Goal: Information Seeking & Learning: Compare options

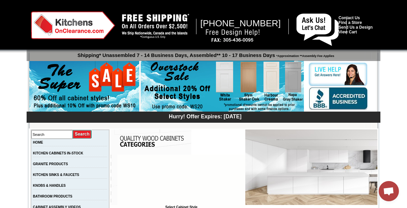
scroll to position [92, 0]
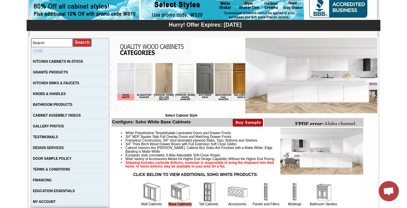
click at [43, 49] on link "HOME" at bounding box center [38, 51] width 10 height 4
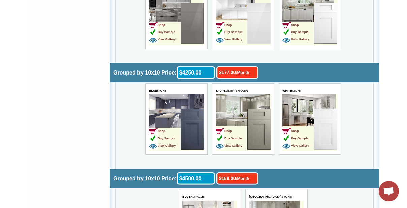
scroll to position [2143, 0]
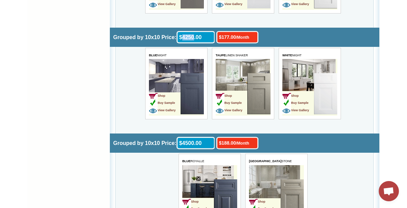
drag, startPoint x: 210, startPoint y: 31, endPoint x: 194, endPoint y: 28, distance: 15.7
click at [194, 31] on div "$4250.00" at bounding box center [195, 39] width 38 height 16
copy div "4250"
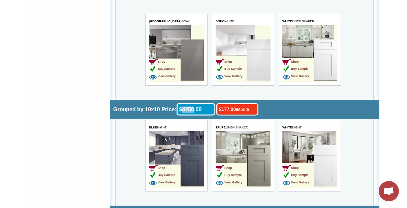
scroll to position [2081, 0]
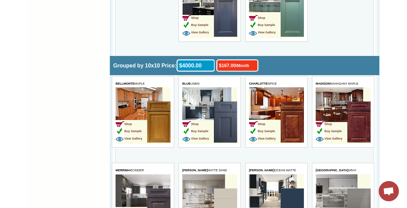
scroll to position [1745, 0]
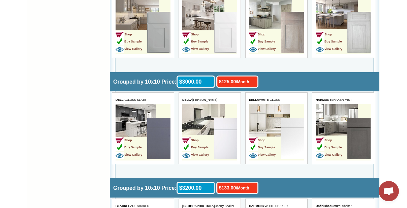
scroll to position [857, 0]
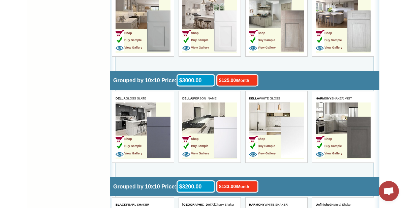
copy span "HARMONY SHAKER MIST"
drag, startPoint x: 316, startPoint y: 95, endPoint x: 354, endPoint y: 96, distance: 38.7
click at [352, 97] on span "HARMONY SHAKER MIST" at bounding box center [333, 98] width 36 height 3
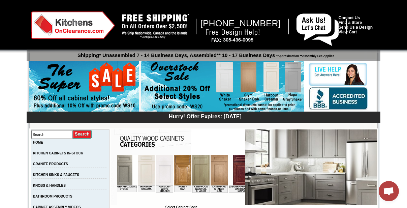
scroll to position [0, 493]
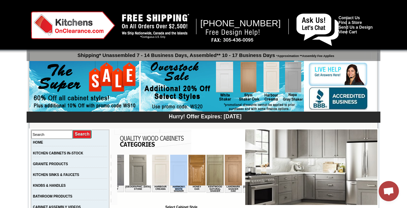
drag, startPoint x: 150, startPoint y: 190, endPoint x: 138, endPoint y: 187, distance: 12.0
click at [170, 185] on tbody "Harmony White Shaker" at bounding box center [178, 174] width 17 height 38
drag, startPoint x: 149, startPoint y: 190, endPoint x: 136, endPoint y: 186, distance: 13.7
click at [170, 186] on td "Harmony White Shaker" at bounding box center [178, 188] width 17 height 7
copy td "Harmony White Shaker"
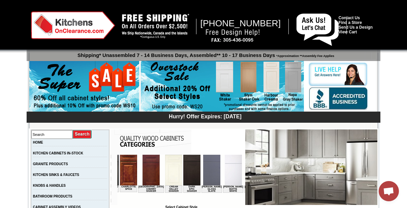
scroll to position [0, 0]
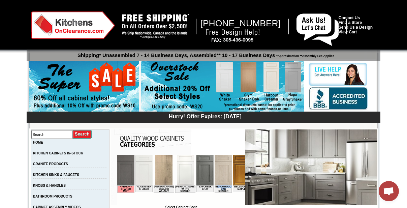
drag, startPoint x: 209, startPoint y: 187, endPoint x: 220, endPoint y: 189, distance: 10.7
click at [220, 189] on td "Beachwood Oak Shaker" at bounding box center [223, 188] width 17 height 7
click at [218, 189] on td "Beachwood Oak Shaker" at bounding box center [223, 188] width 17 height 7
drag, startPoint x: 209, startPoint y: 186, endPoint x: 224, endPoint y: 190, distance: 16.0
click at [224, 190] on td "Beachwood Oak Shaker" at bounding box center [223, 188] width 17 height 7
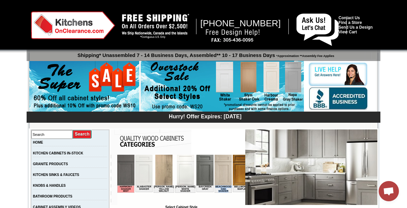
copy td "Beachwood Oak Shaker"
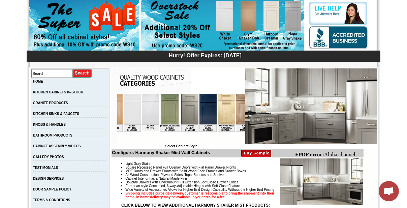
scroll to position [0, 1133]
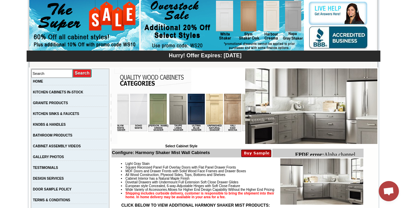
drag, startPoint x: 201, startPoint y: 129, endPoint x: 188, endPoint y: 124, distance: 14.5
click at [260, 124] on td "Waldron Brown Shaker" at bounding box center [270, 127] width 21 height 7
copy td "Waldron Brown Shaker"
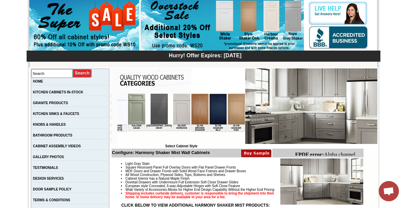
scroll to position [0, 984]
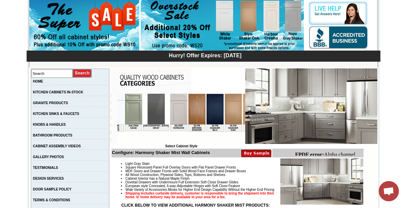
click at [279, 117] on img at bounding box center [287, 109] width 17 height 31
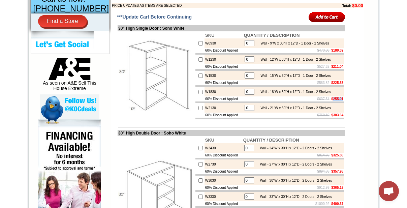
drag, startPoint x: 328, startPoint y: 109, endPoint x: 342, endPoint y: 109, distance: 13.8
click at [340, 101] on b "$255.01" at bounding box center [337, 99] width 12 height 4
drag, startPoint x: 327, startPoint y: 108, endPoint x: 341, endPoint y: 110, distance: 14.9
click at [341, 110] on td "SKU QUANTITY / DESCRIPTION W0930 0 Wall - 9"W x 30"H x 12"D - 1 Door - 2 Shelve…" at bounding box center [270, 75] width 150 height 89
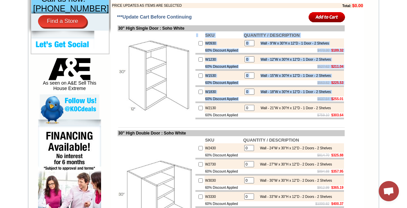
click at [341, 110] on td "SKU QUANTITY / DESCRIPTION W0930 0 Wall - 9"W x 30"H x 12"D - 1 Door - 2 Shelve…" at bounding box center [270, 75] width 150 height 89
click at [338, 101] on b "$255.01" at bounding box center [337, 99] width 12 height 4
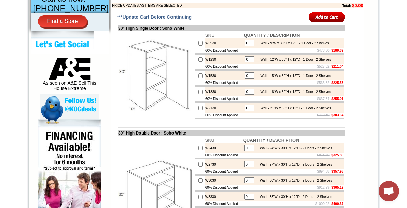
click at [331, 101] on b "$255.01" at bounding box center [337, 99] width 12 height 4
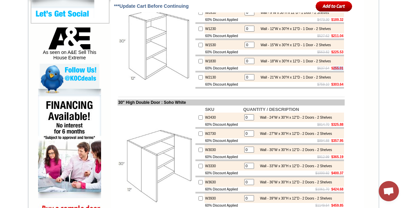
click at [331, 38] on b "$211.04" at bounding box center [337, 36] width 12 height 4
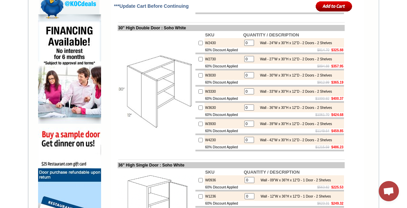
scroll to position [428, 0]
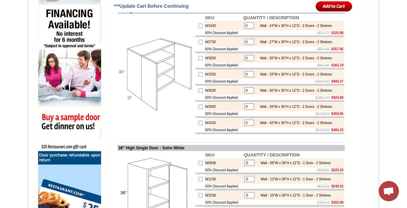
click at [331, 99] on b "$424.68" at bounding box center [337, 98] width 12 height 4
copy b "424.68"
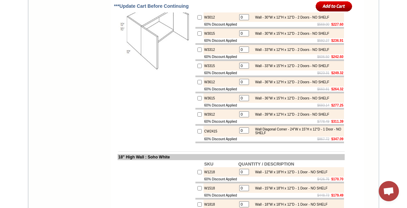
scroll to position [1102, 0]
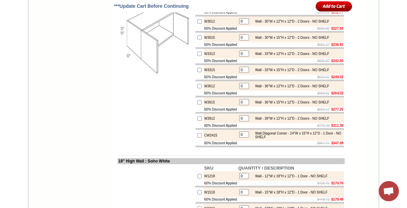
click at [332, 46] on b "$236.91" at bounding box center [337, 45] width 12 height 4
click at [333, 46] on b "$236.91" at bounding box center [337, 45] width 12 height 4
copy b "236.91"
click at [332, 111] on b "$277.25" at bounding box center [337, 109] width 12 height 4
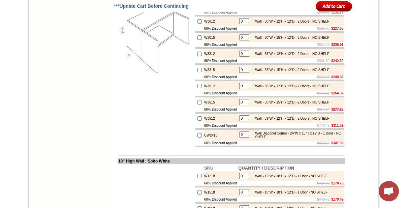
copy b "277.25"
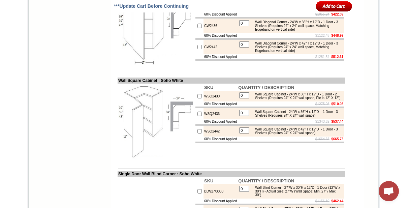
scroll to position [2051, 0]
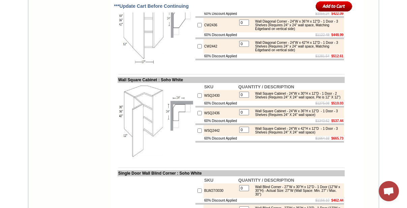
click at [332, 15] on b "$422.09" at bounding box center [337, 14] width 12 height 4
copy b "422.09"
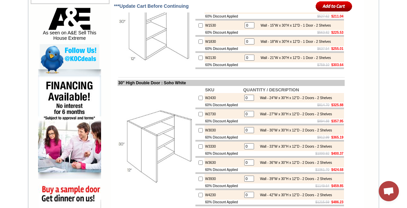
scroll to position [367, 0]
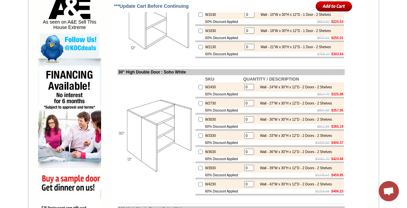
click at [331, 96] on b "$325.88" at bounding box center [337, 94] width 12 height 4
copy b "325.88"
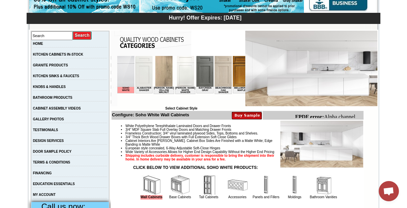
scroll to position [214, 0]
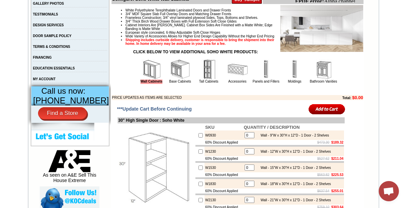
click at [171, 83] on link "Base Cabinets" at bounding box center [180, 81] width 22 height 4
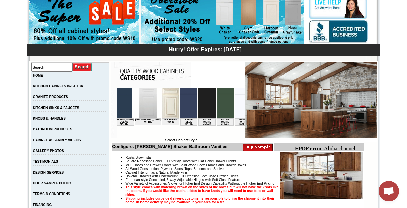
scroll to position [0, 886]
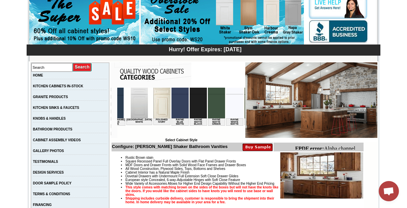
click at [266, 111] on img at bounding box center [274, 103] width 17 height 31
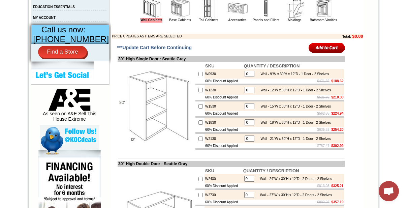
scroll to position [145, 0]
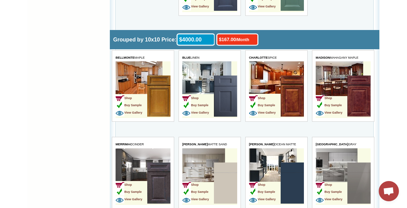
scroll to position [1777, 0]
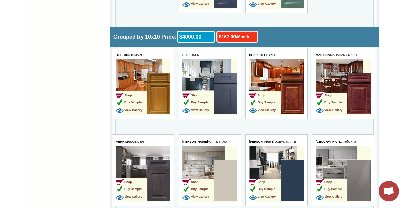
drag, startPoint x: 315, startPoint y: 134, endPoint x: 338, endPoint y: 137, distance: 23.0
click at [338, 140] on span "SEATTLE GRAY" at bounding box center [335, 141] width 41 height 3
copy span "SEATTLE GRAY"
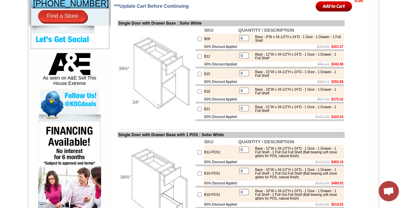
scroll to position [337, 0]
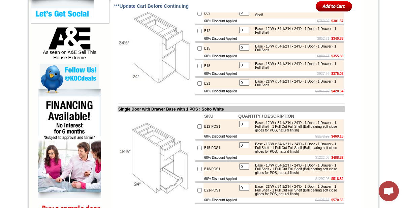
click at [331, 75] on b "$375.02" at bounding box center [337, 74] width 12 height 4
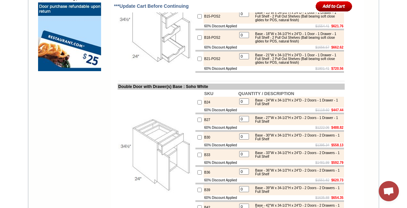
scroll to position [612, 0]
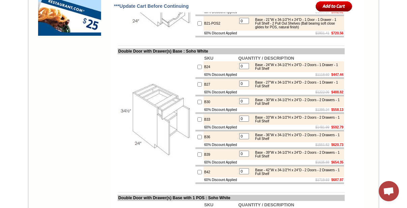
click at [331, 76] on b "$447.44" at bounding box center [337, 75] width 12 height 4
copy b "447.44"
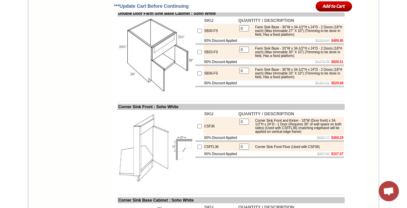
scroll to position [2051, 0]
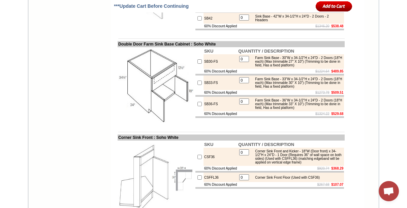
copy b "514.68"
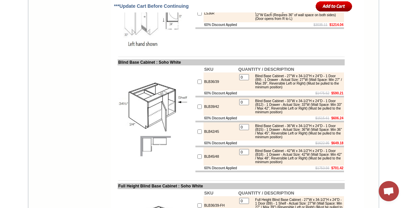
scroll to position [3183, 0]
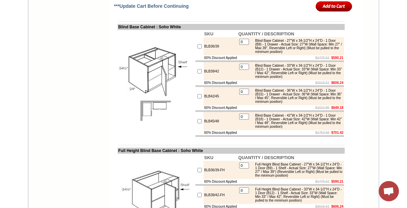
copy b "1214.04"
drag, startPoint x: 235, startPoint y: 110, endPoint x: 262, endPoint y: 110, distance: 26.9
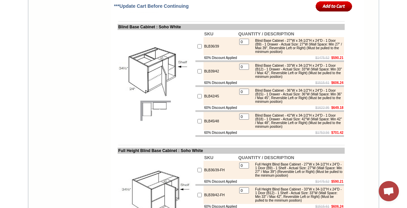
copy td "Soho White"
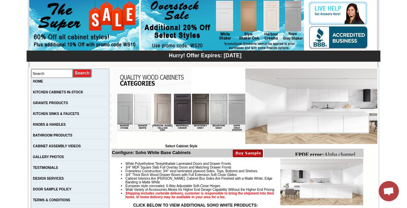
scroll to position [0, 728]
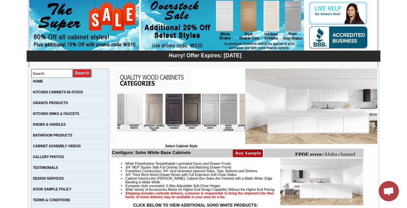
click at [238, 125] on td "Nash Matte Sand" at bounding box center [248, 127] width 21 height 7
drag, startPoint x: 196, startPoint y: 125, endPoint x: 223, endPoint y: 130, distance: 28.0
click at [223, 130] on tr "Soho White Alabaster Shaker Altmann Yellow Walnut Ashton White Shaker Baycreek …" at bounding box center [119, 113] width 1461 height 38
copy tr "Nash Matte Sand Nash Ocean Matte"
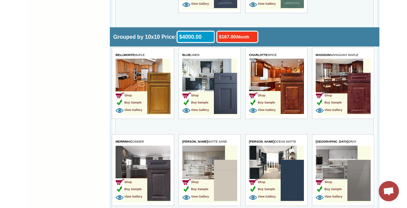
scroll to position [1746, 0]
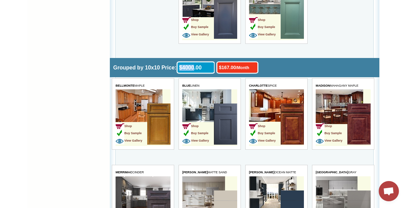
drag, startPoint x: 207, startPoint y: 61, endPoint x: 190, endPoint y: 59, distance: 16.6
click at [190, 61] on div "$4000.00" at bounding box center [195, 69] width 38 height 16
